Goal: Task Accomplishment & Management: Manage account settings

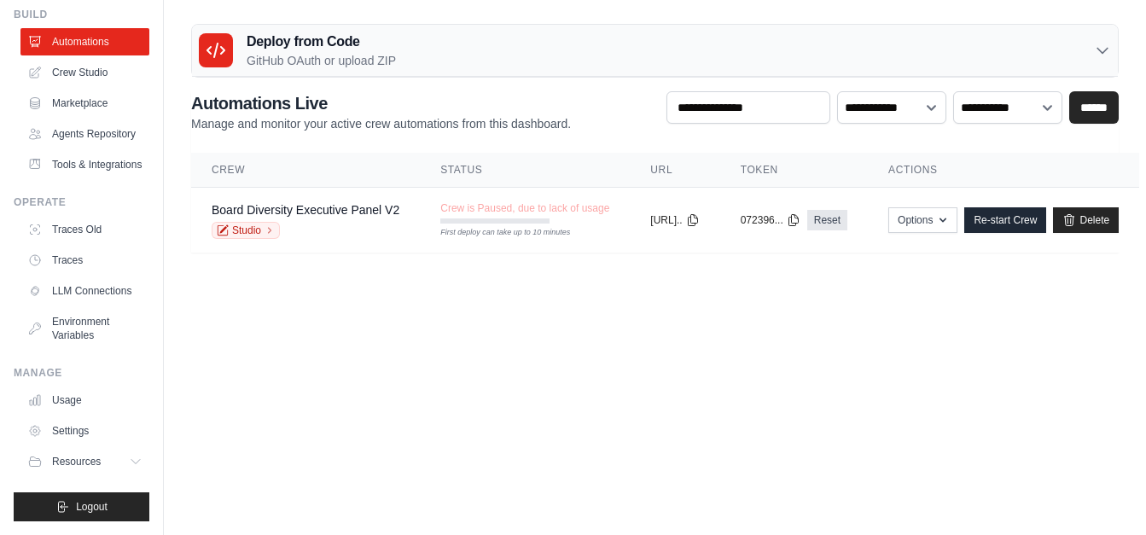
scroll to position [13, 0]
click at [90, 400] on link "Usage" at bounding box center [86, 400] width 129 height 27
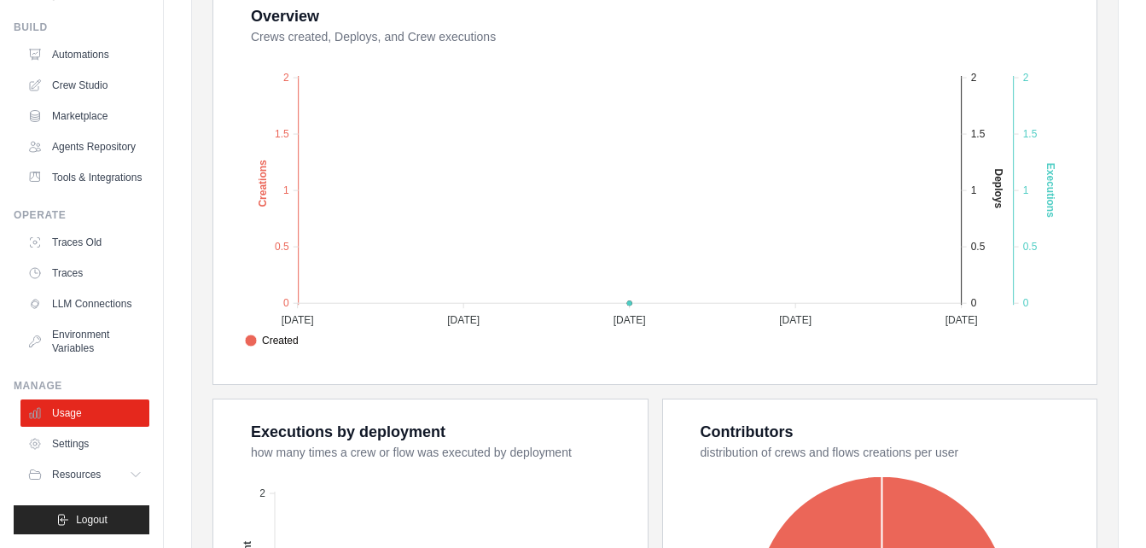
scroll to position [92, 0]
click at [85, 410] on link "Usage" at bounding box center [86, 412] width 129 height 27
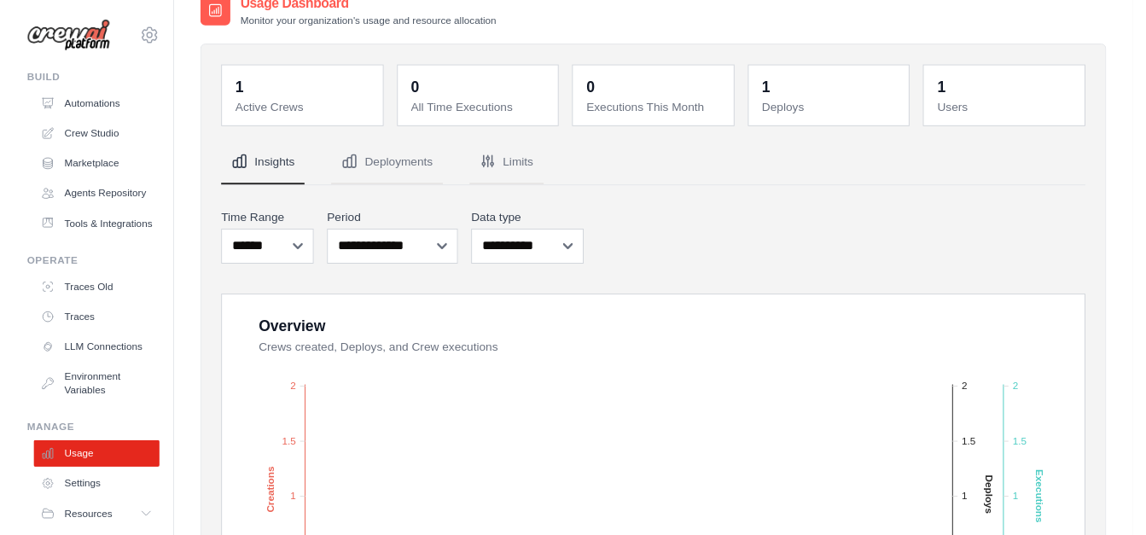
scroll to position [0, 0]
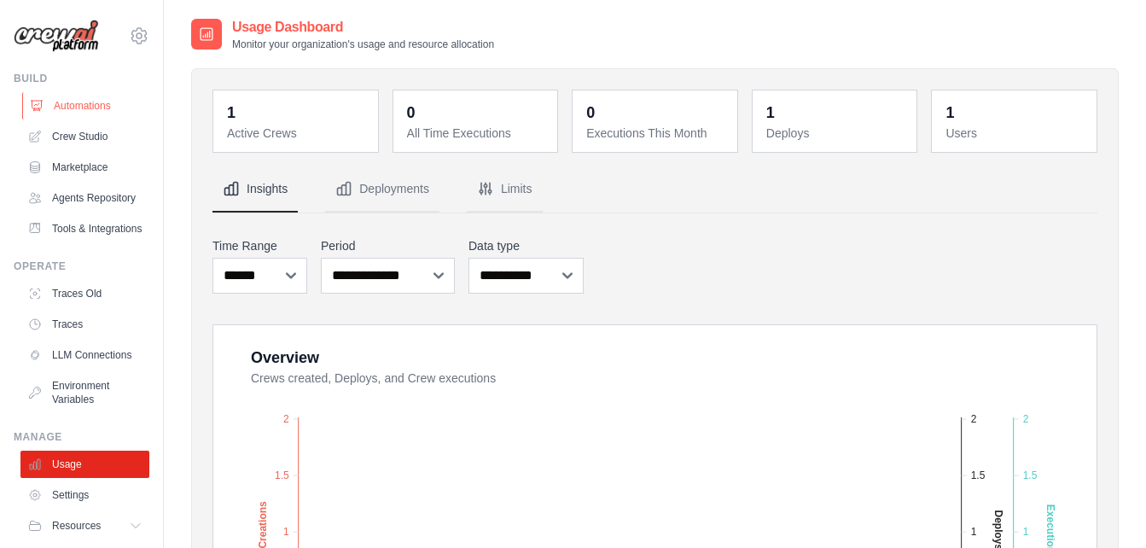
click at [67, 107] on link "Automations" at bounding box center [86, 105] width 129 height 27
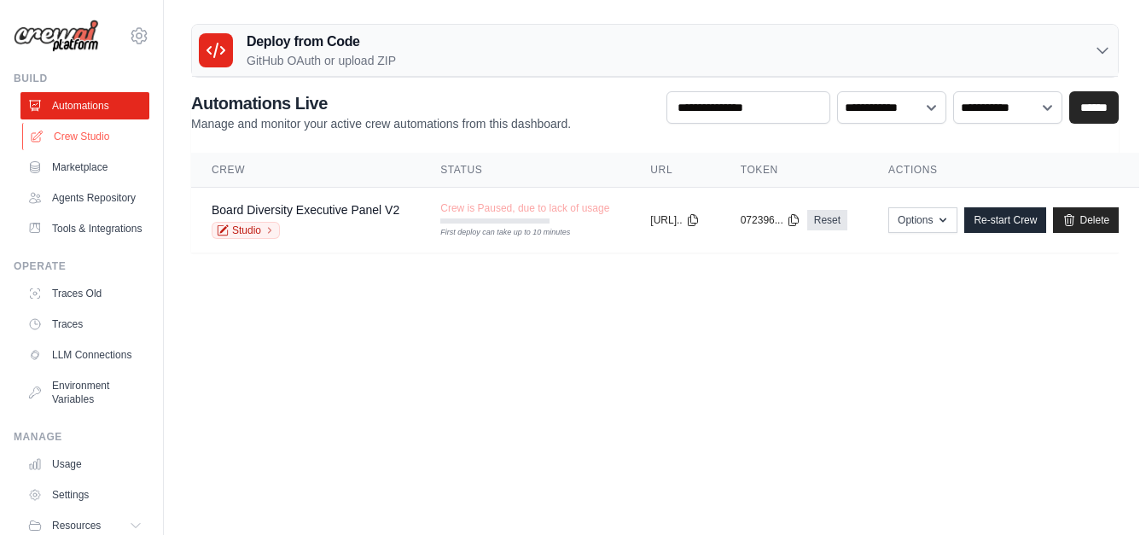
click at [89, 136] on link "Crew Studio" at bounding box center [86, 136] width 129 height 27
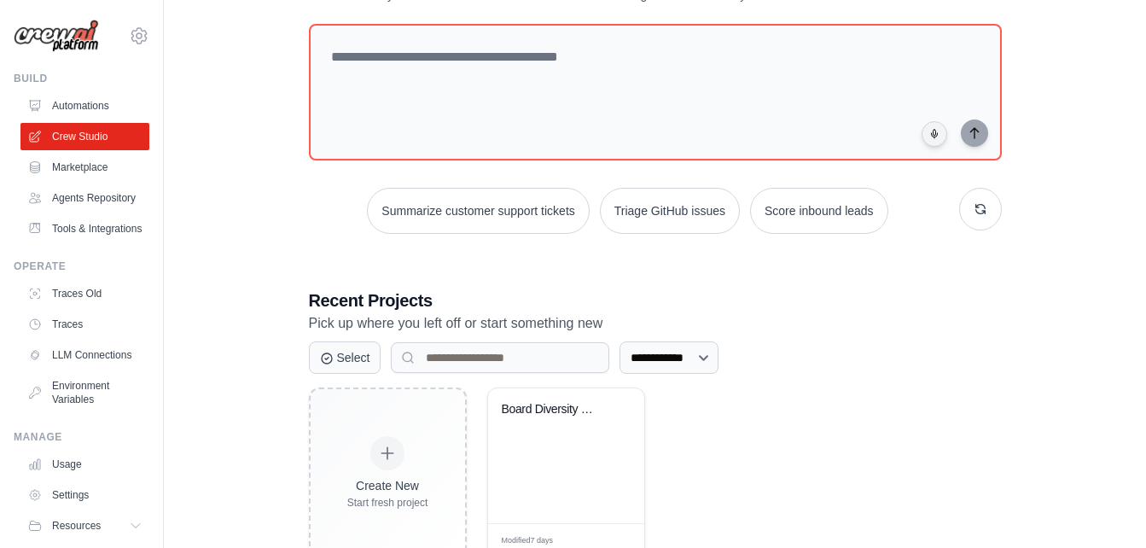
scroll to position [140, 0]
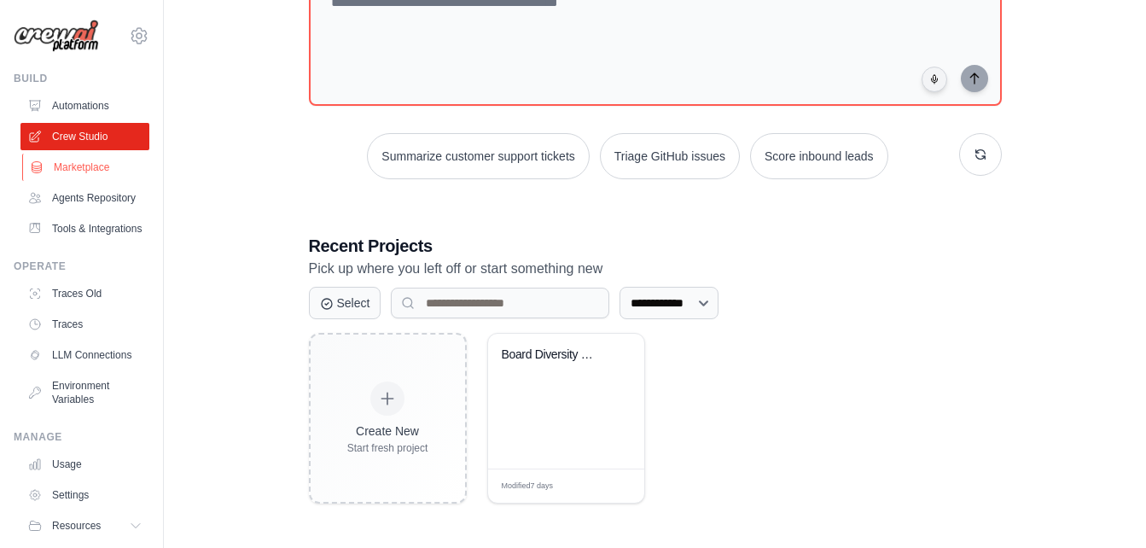
click at [93, 162] on link "Marketplace" at bounding box center [86, 167] width 129 height 27
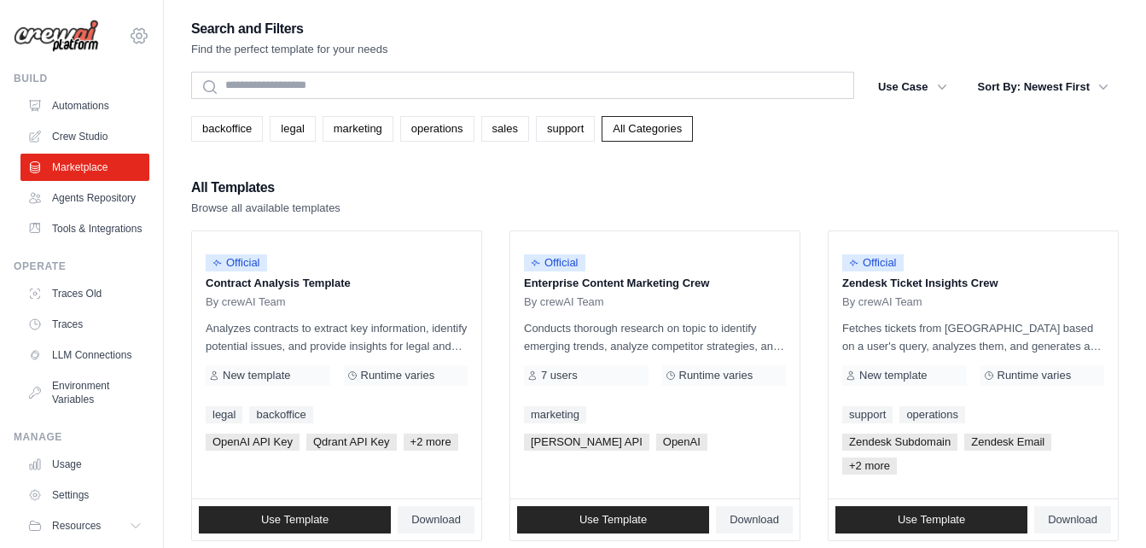
click at [131, 42] on icon at bounding box center [138, 35] width 15 height 15
click at [153, 73] on div "[EMAIL_ADDRESS]" at bounding box center [209, 65] width 135 height 17
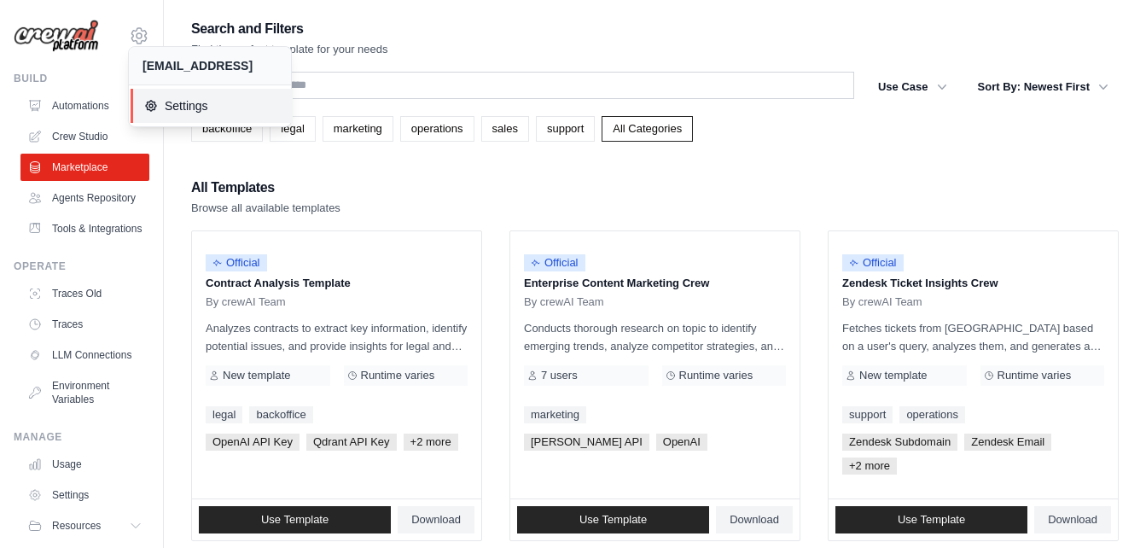
click at [170, 106] on span "Settings" at bounding box center [211, 105] width 135 height 17
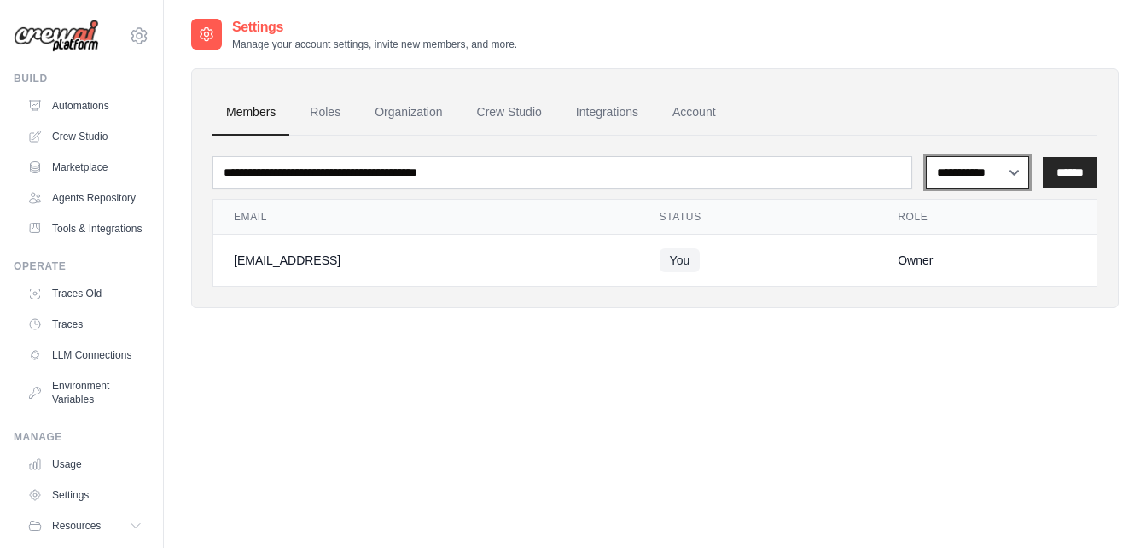
click at [1014, 172] on select "**********" at bounding box center [977, 172] width 103 height 32
click at [1006, 177] on select "**********" at bounding box center [977, 172] width 103 height 32
click at [328, 108] on link "Roles" at bounding box center [325, 113] width 58 height 46
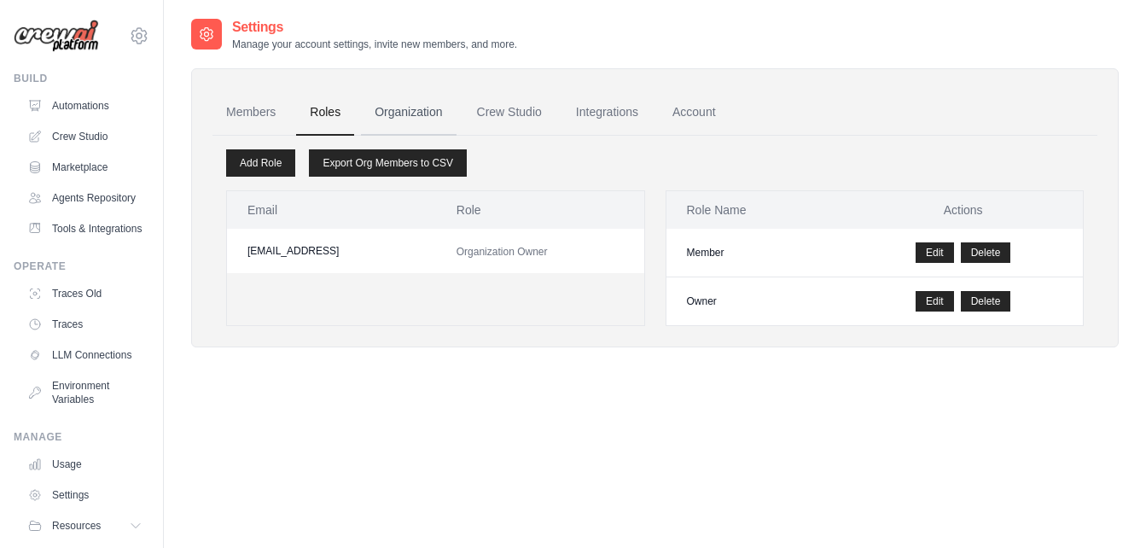
click at [404, 121] on link "Organization" at bounding box center [408, 113] width 95 height 46
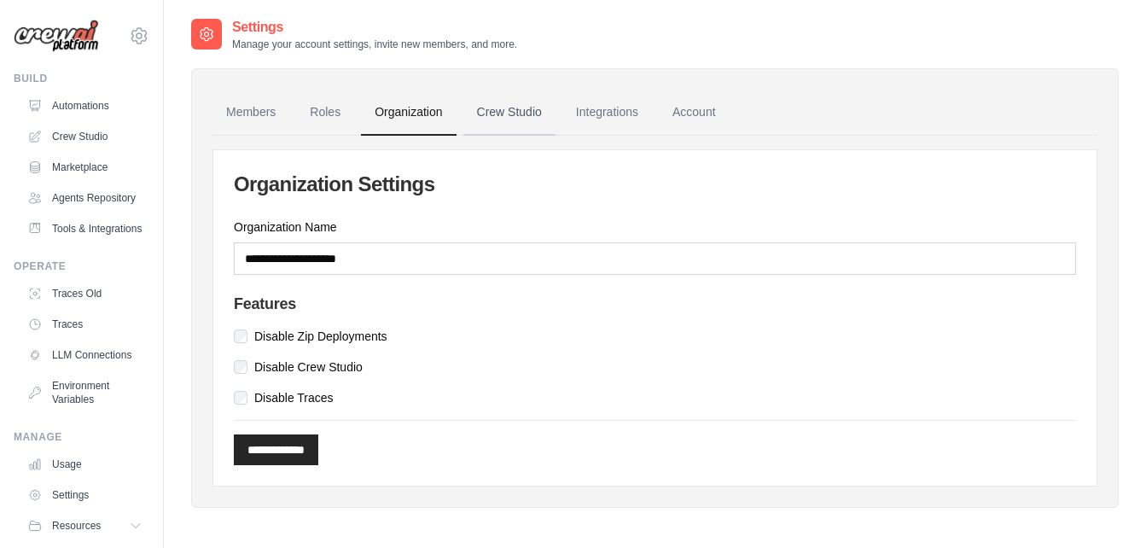
click at [511, 115] on link "Crew Studio" at bounding box center [509, 113] width 92 height 46
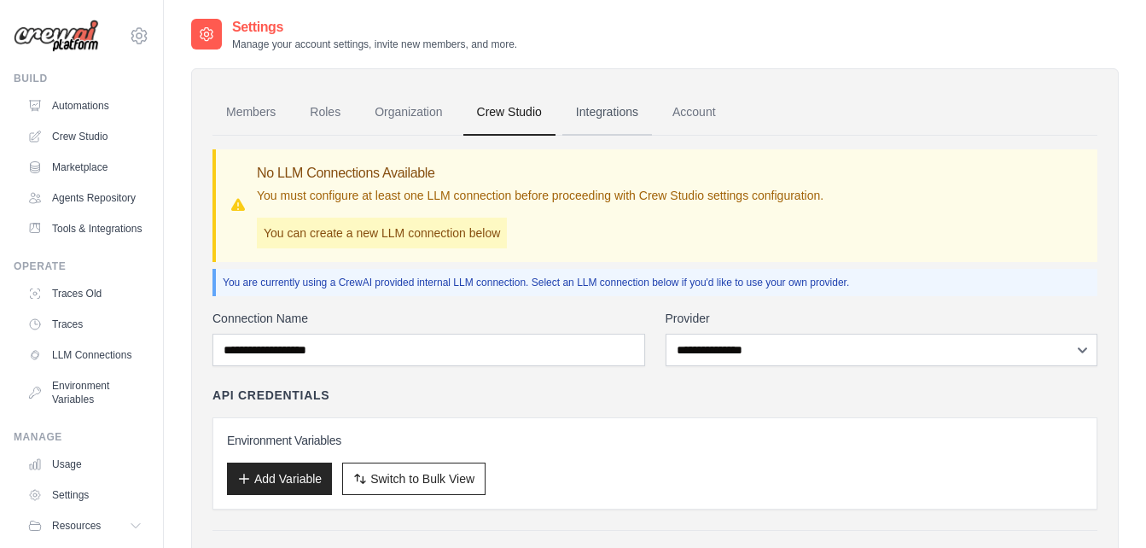
click at [602, 118] on link "Integrations" at bounding box center [607, 113] width 90 height 46
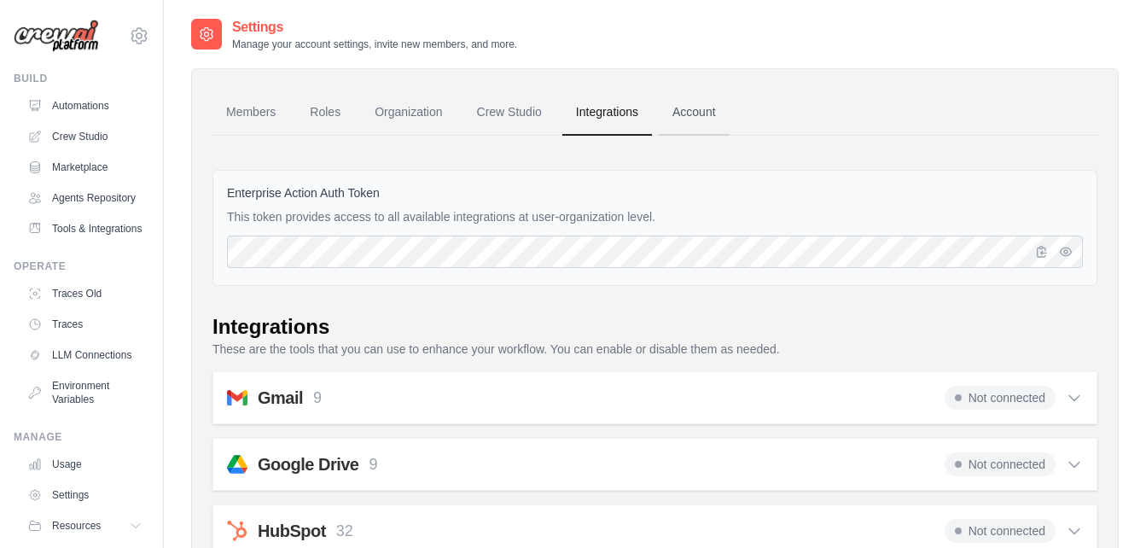
click at [691, 115] on link "Account" at bounding box center [694, 113] width 71 height 46
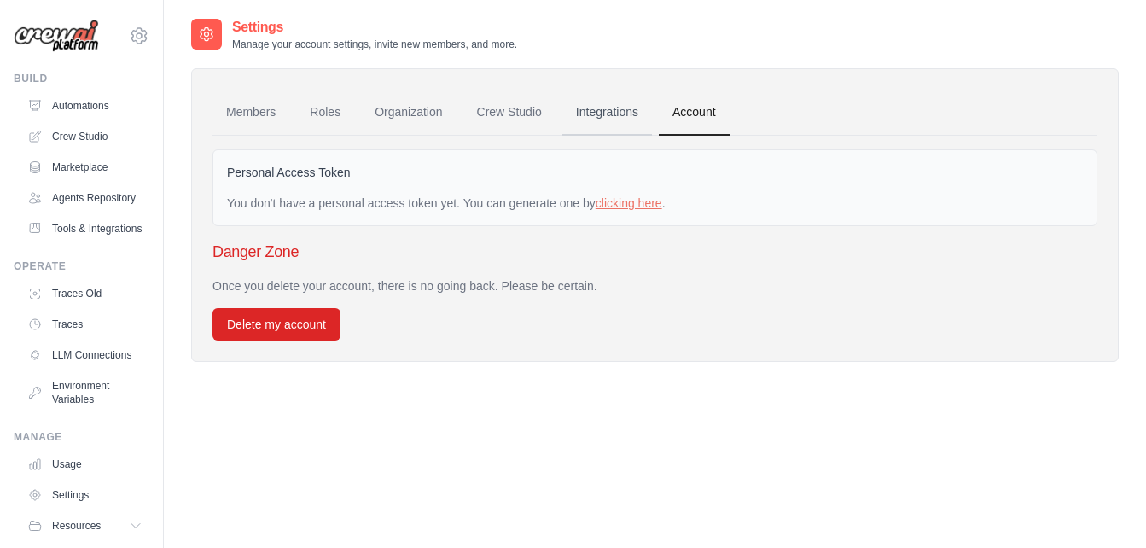
click at [603, 109] on link "Integrations" at bounding box center [607, 113] width 90 height 46
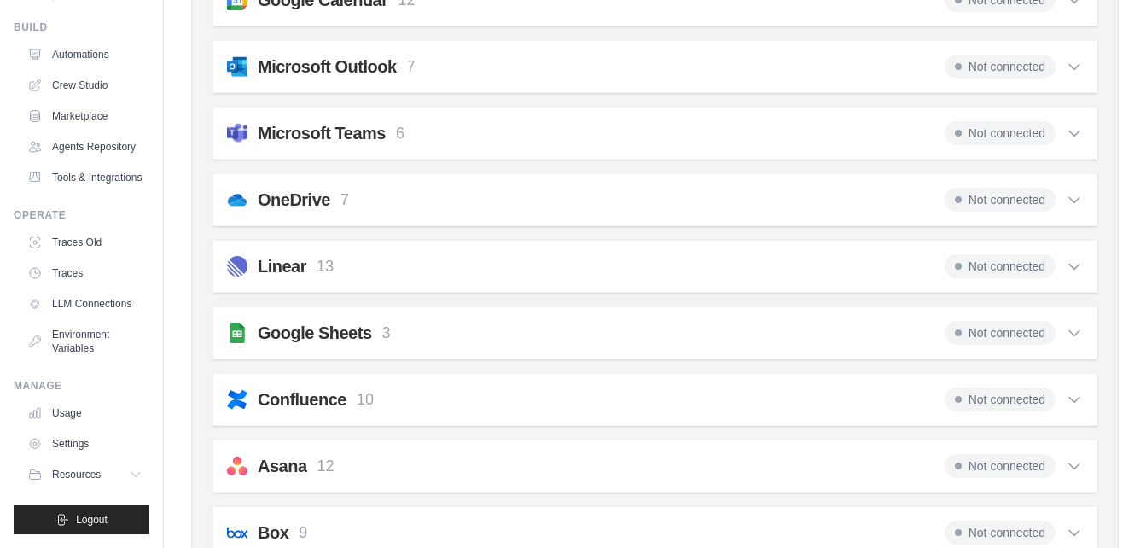
scroll to position [92, 0]
click at [100, 499] on ul "Build Automations Crew Studio Marketplace Agents Repository Resources Blog" at bounding box center [82, 277] width 136 height 514
click at [98, 532] on button "Logout" at bounding box center [82, 519] width 136 height 29
click at [94, 524] on span "Logout" at bounding box center [92, 520] width 32 height 14
